Goal: Book appointment/travel/reservation

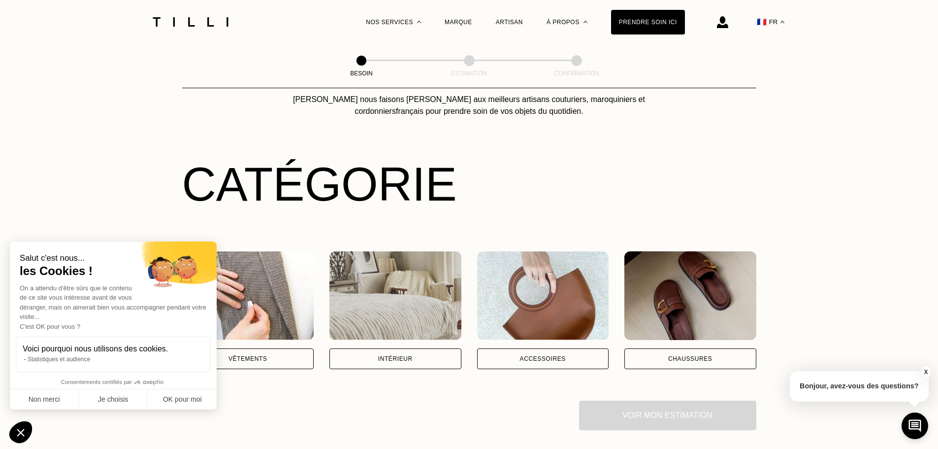
scroll to position [99, 0]
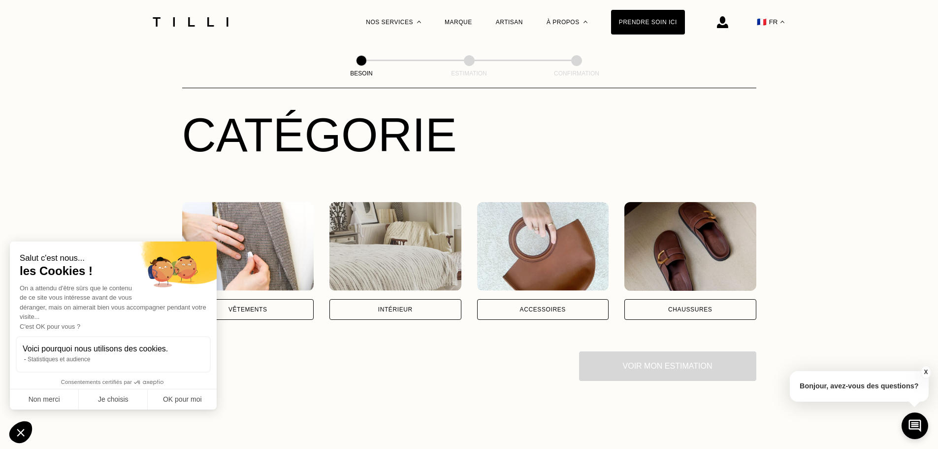
click at [275, 308] on div "Vêtements" at bounding box center [248, 309] width 132 height 21
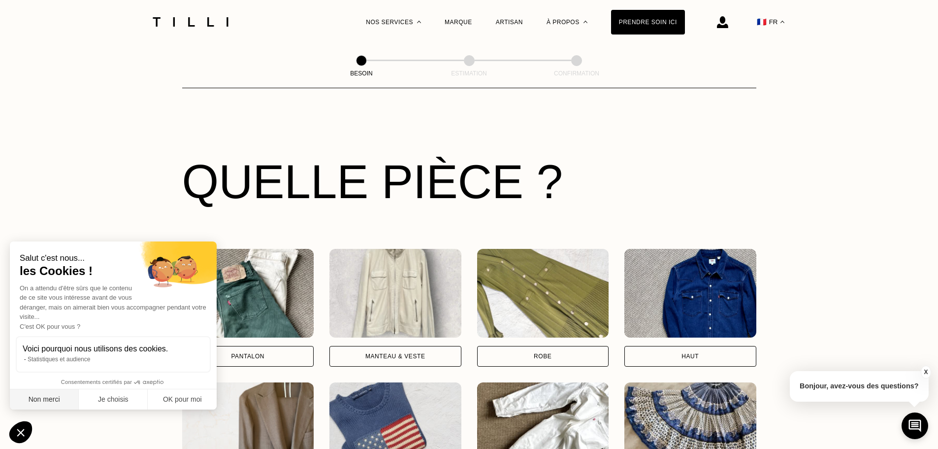
click at [53, 401] on button "Non merci" at bounding box center [44, 399] width 69 height 21
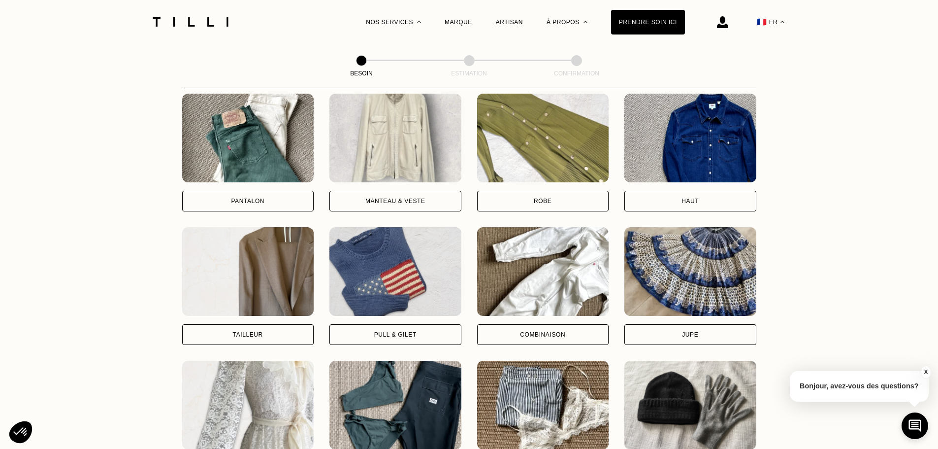
scroll to position [487, 0]
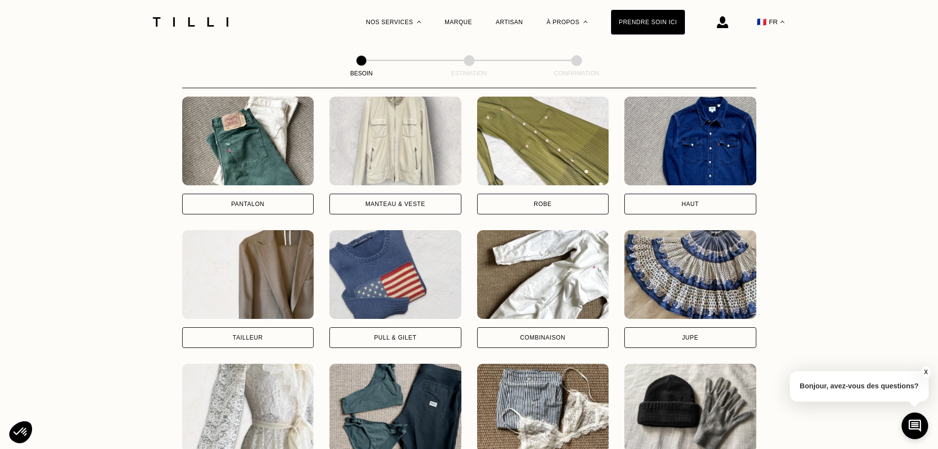
click at [267, 206] on div "Pantalon" at bounding box center [248, 204] width 132 height 21
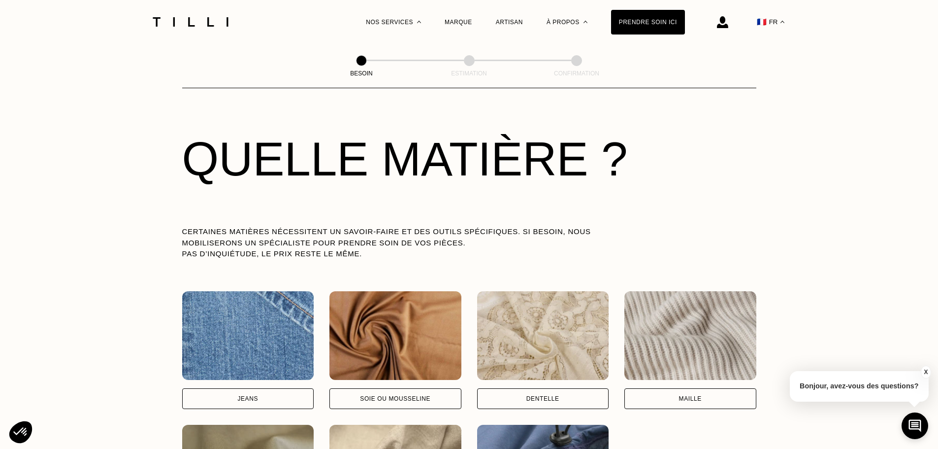
scroll to position [939, 0]
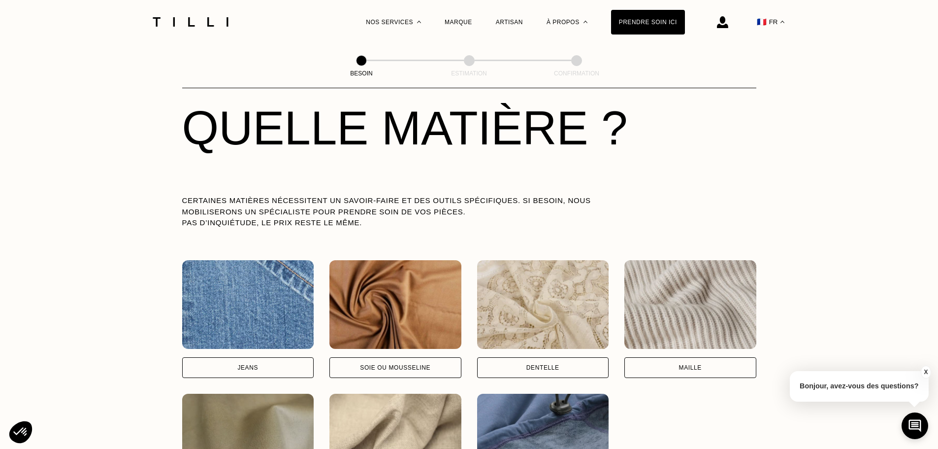
click at [259, 366] on div "Jeans" at bounding box center [248, 367] width 132 height 21
select select "FR"
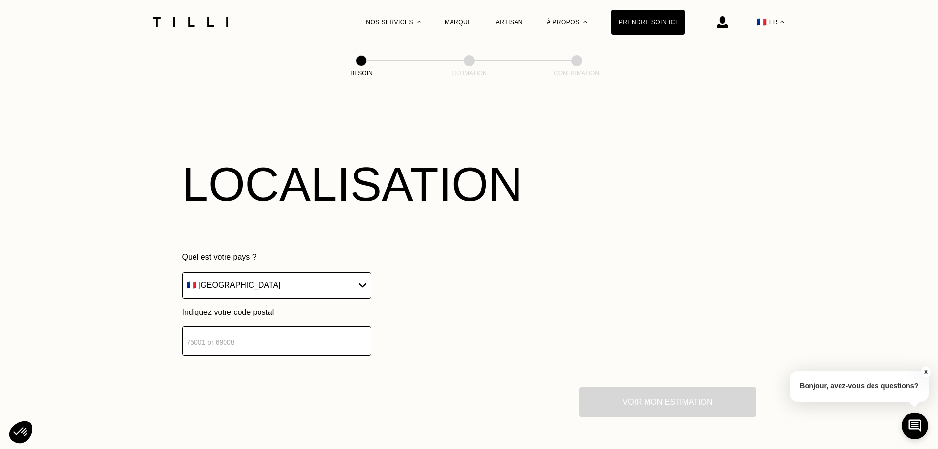
scroll to position [1371, 0]
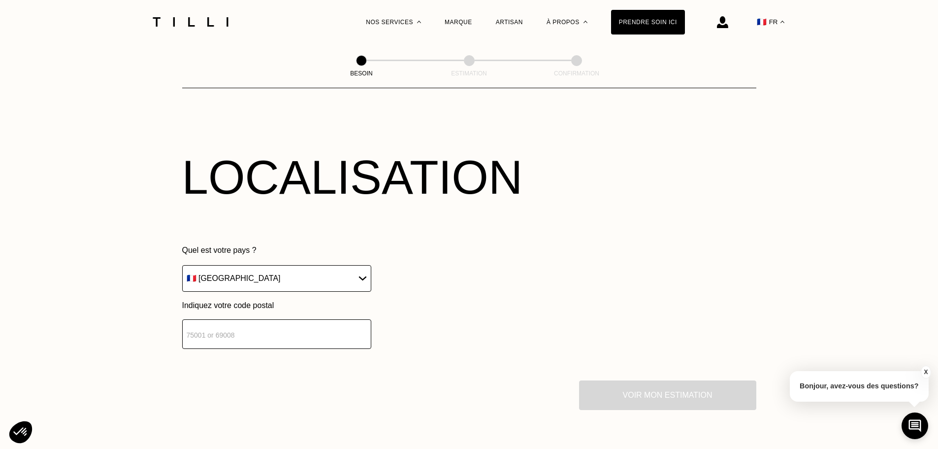
click at [245, 340] on input "number" at bounding box center [276, 334] width 189 height 30
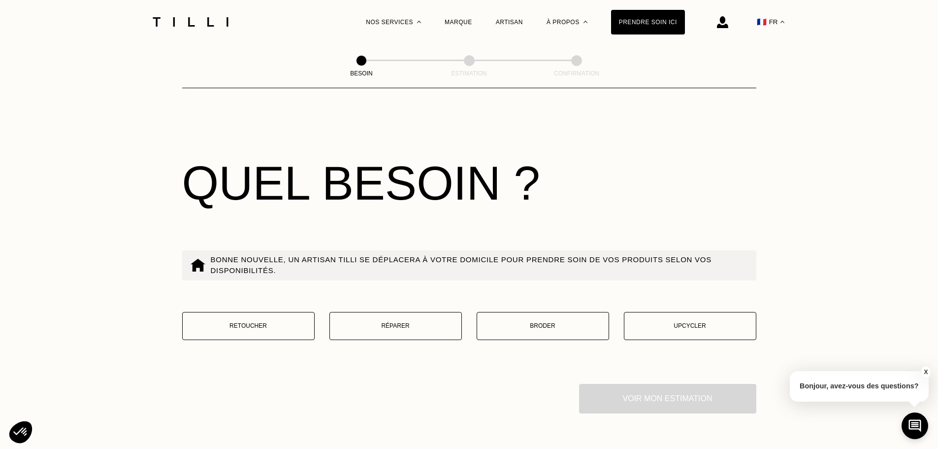
scroll to position [1641, 0]
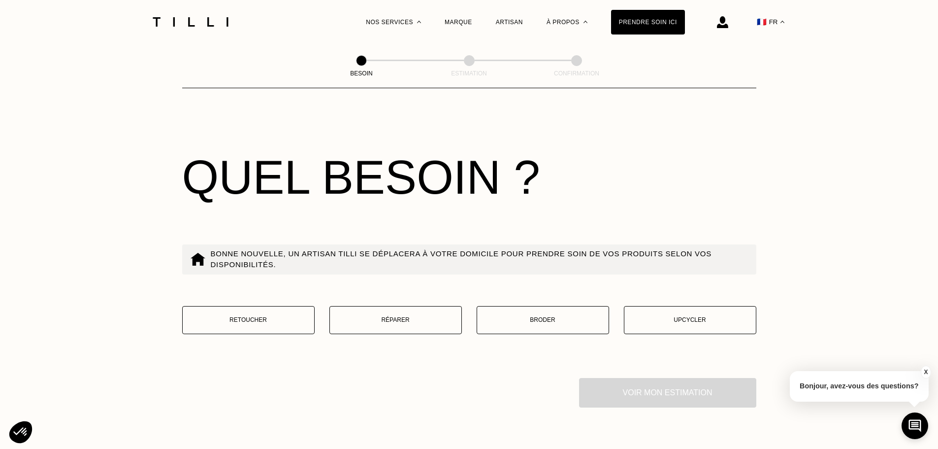
type input "59000"
click at [375, 322] on p "Réparer" at bounding box center [396, 319] width 122 height 9
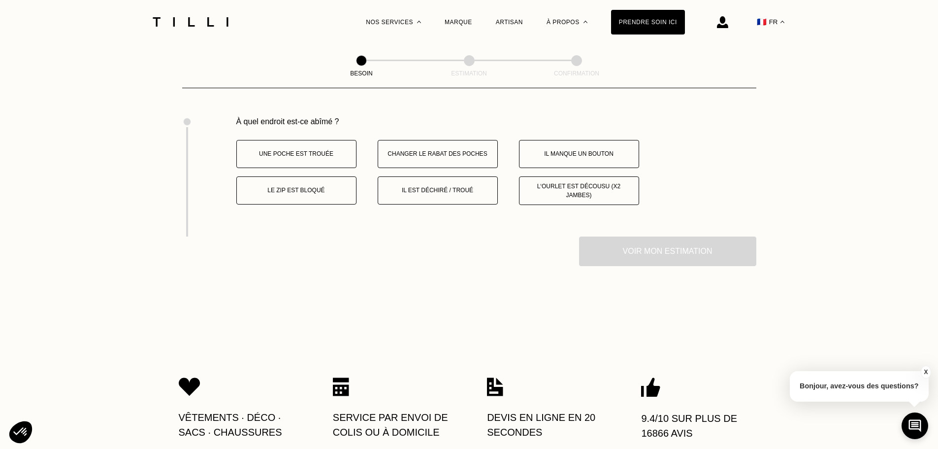
scroll to position [1909, 0]
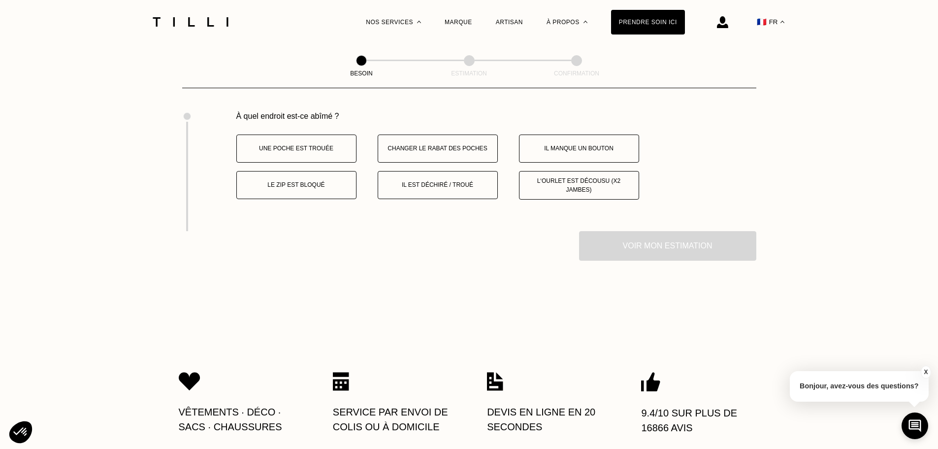
click at [441, 193] on button "Il est déchiré / troué" at bounding box center [438, 185] width 120 height 28
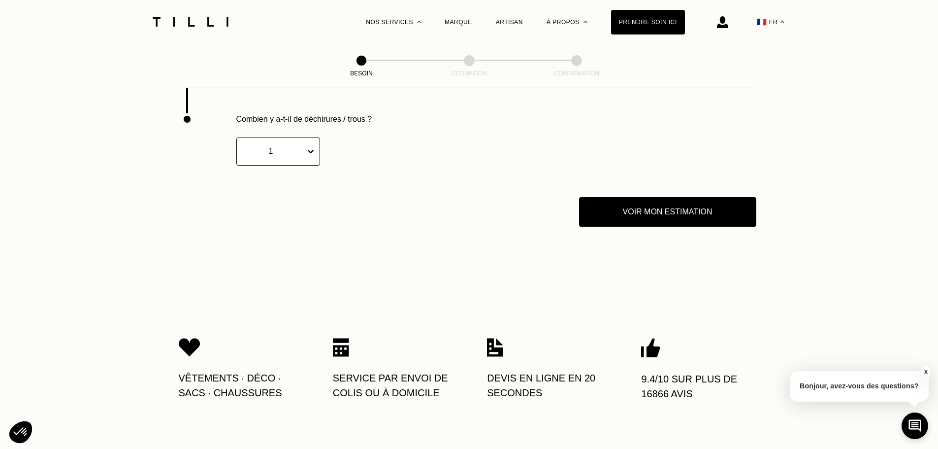
scroll to position [2029, 0]
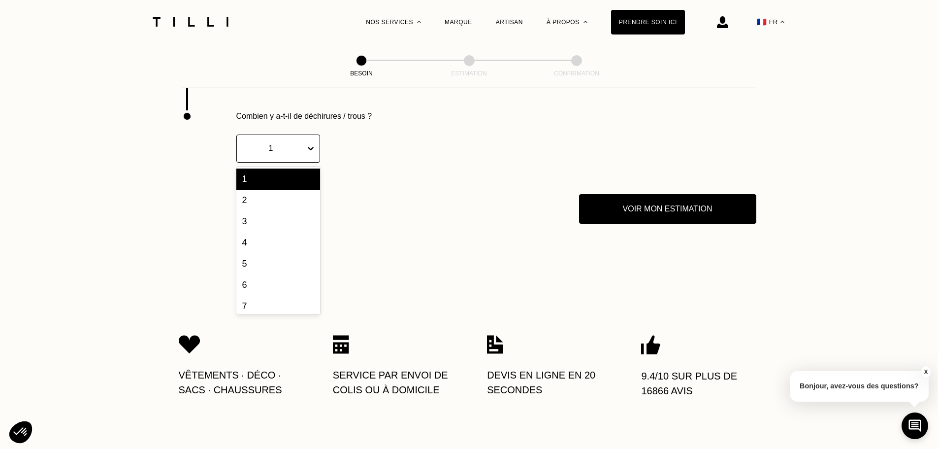
click at [303, 153] on div "1" at bounding box center [271, 148] width 68 height 14
click at [270, 198] on div "2" at bounding box center [278, 200] width 84 height 21
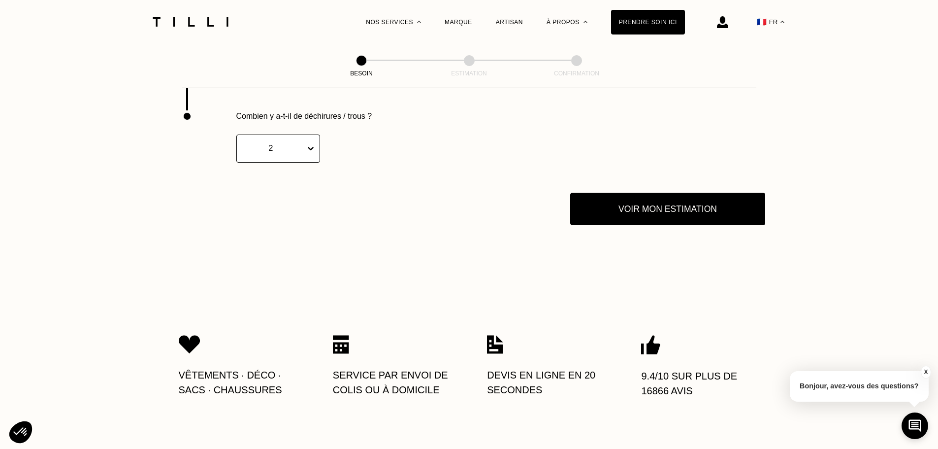
click at [609, 220] on button "Voir mon estimation" at bounding box center [667, 209] width 195 height 33
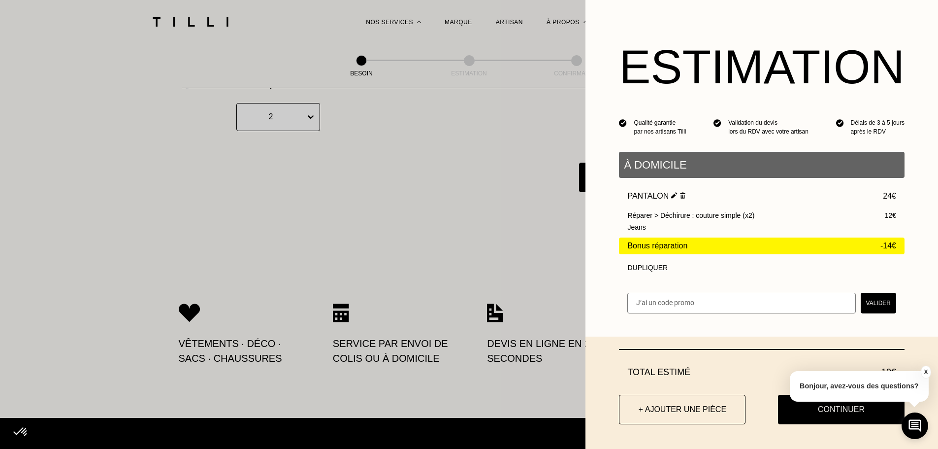
scroll to position [2079, 0]
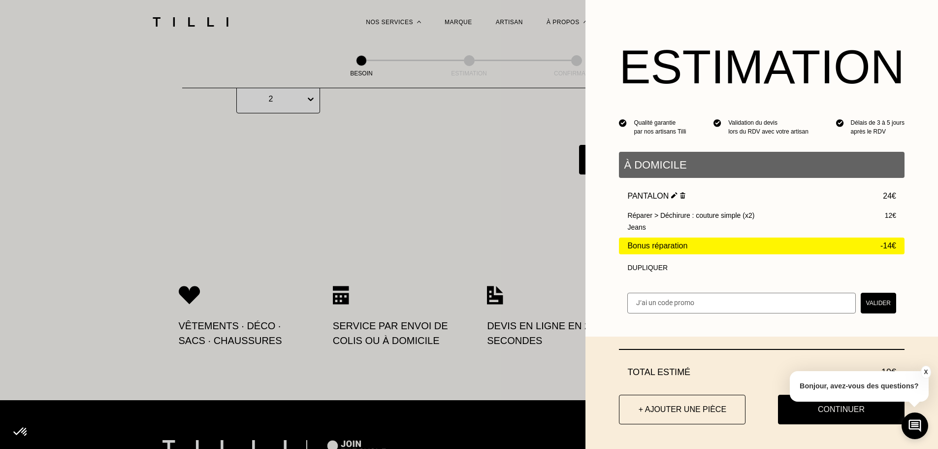
click at [924, 371] on button "X" at bounding box center [926, 371] width 10 height 13
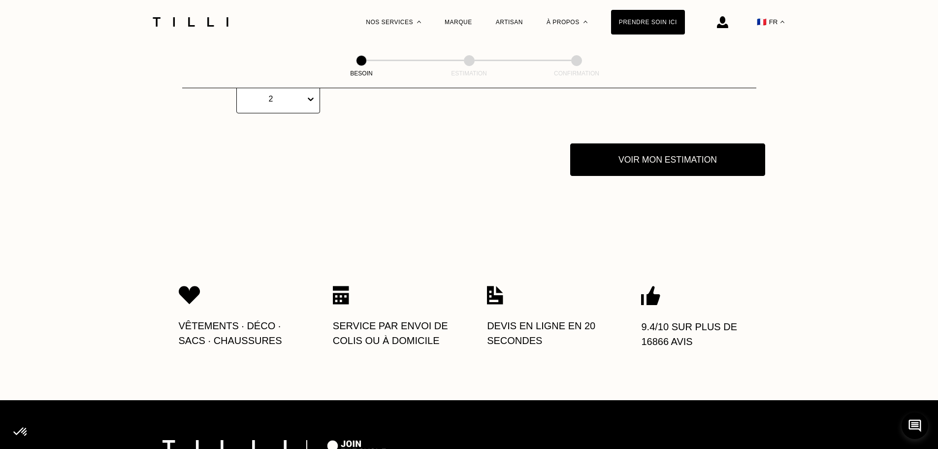
click at [621, 154] on button "Voir mon estimation" at bounding box center [667, 159] width 195 height 33
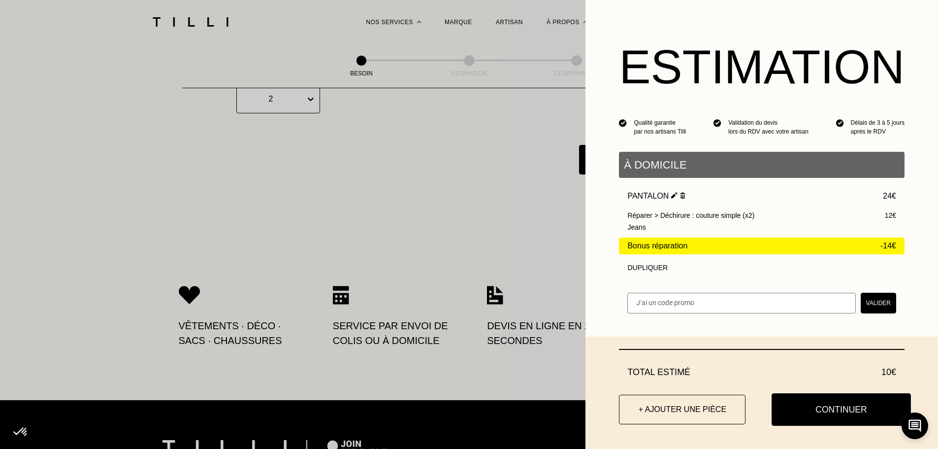
click at [831, 409] on button "Continuer" at bounding box center [841, 409] width 139 height 33
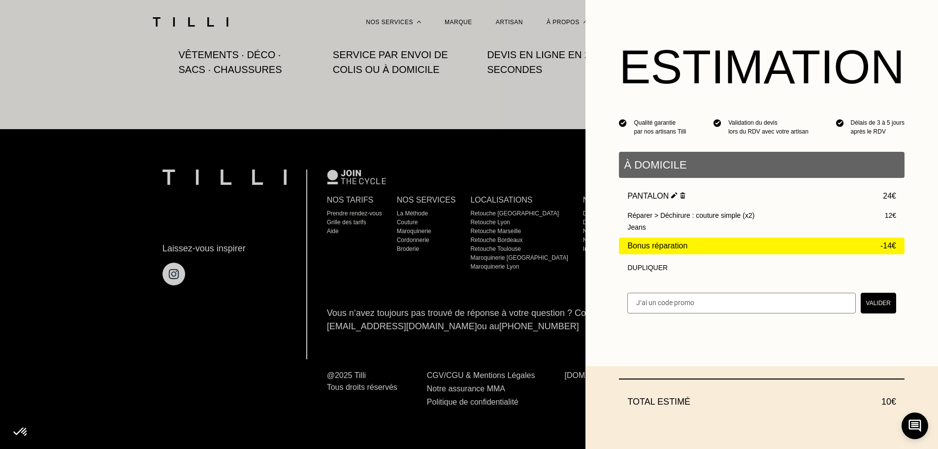
scroll to position [589, 0]
select select "FR"
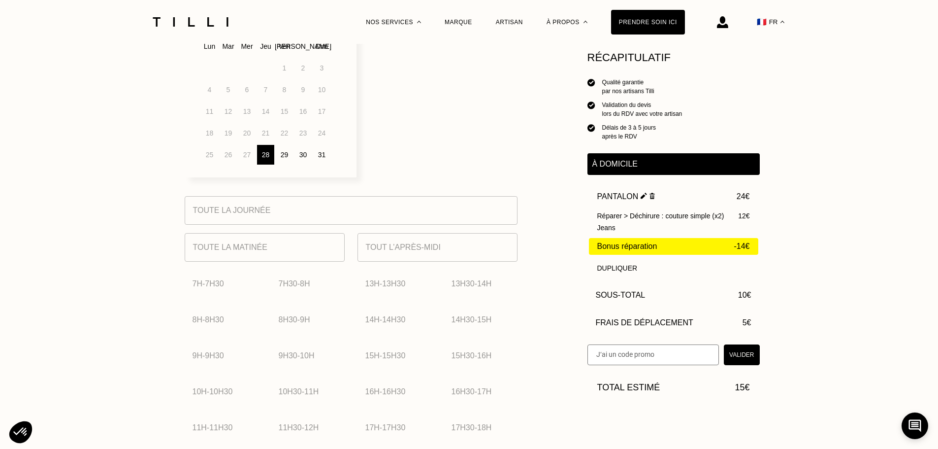
scroll to position [345, 0]
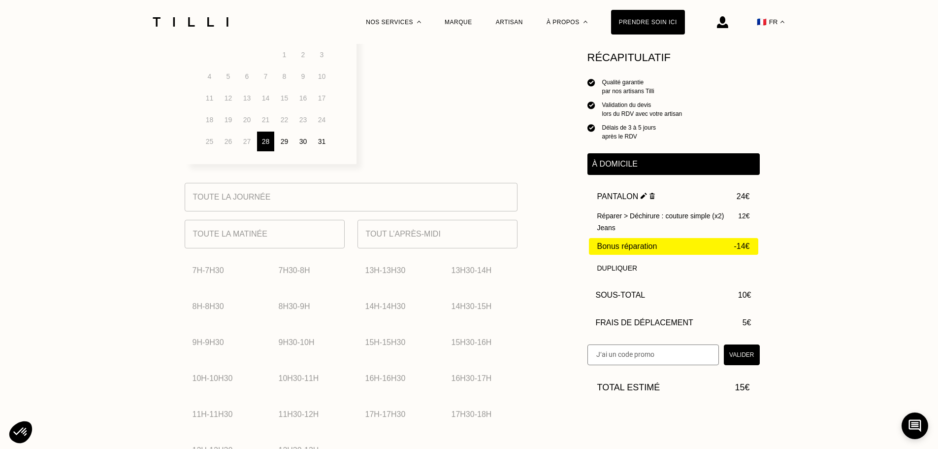
click at [255, 198] on div "Toute la journée Toute la matinée 7h - 7h30 7h30 - 8h 8h - 8h30 8h30 - 9h 9h - …" at bounding box center [351, 414] width 333 height 462
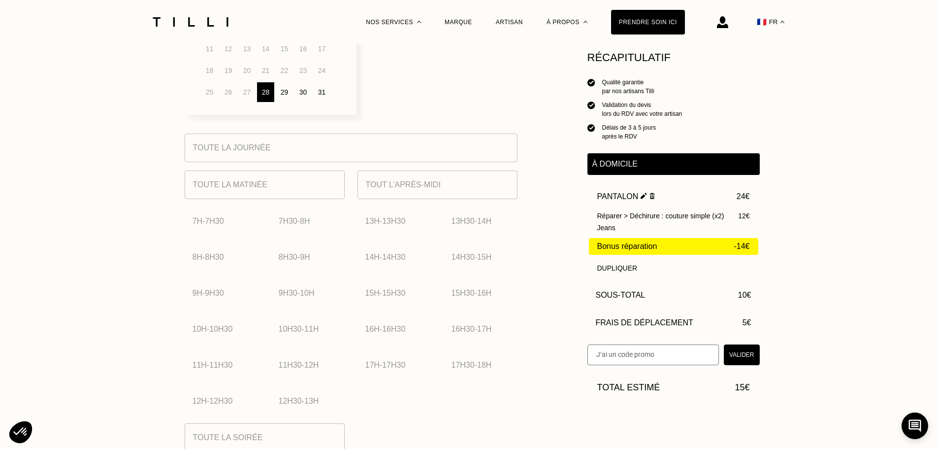
click at [227, 233] on div "7h - 7h30" at bounding box center [222, 221] width 74 height 28
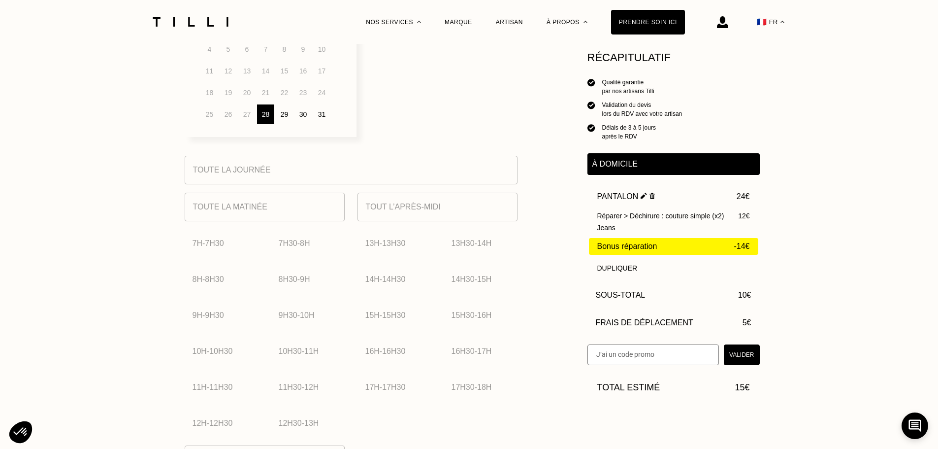
scroll to position [246, 0]
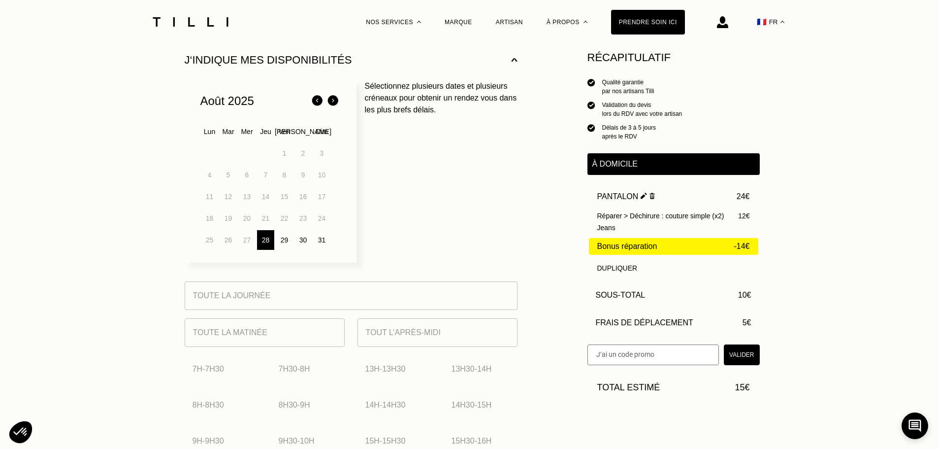
click at [281, 239] on div "29" at bounding box center [284, 240] width 17 height 20
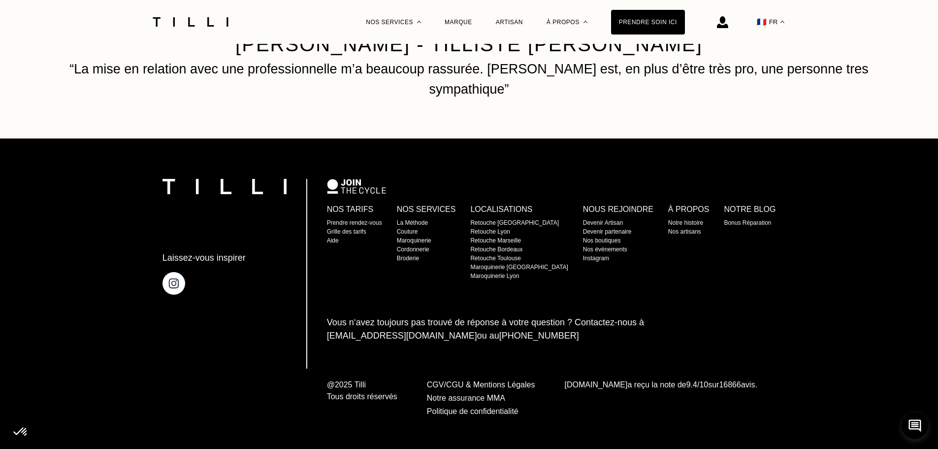
scroll to position [1627, 0]
